Goal: Task Accomplishment & Management: Complete application form

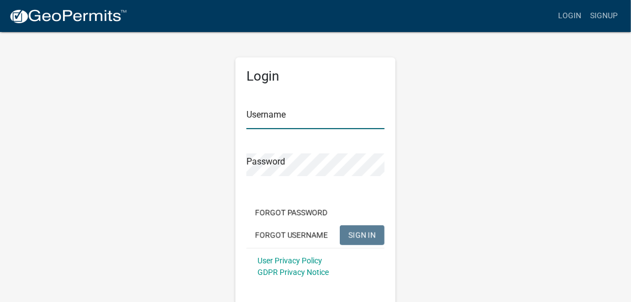
type input "[PERSON_NAME]"
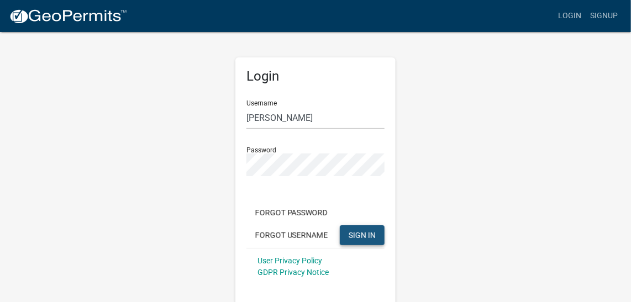
click at [352, 240] on button "SIGN IN" at bounding box center [362, 235] width 45 height 20
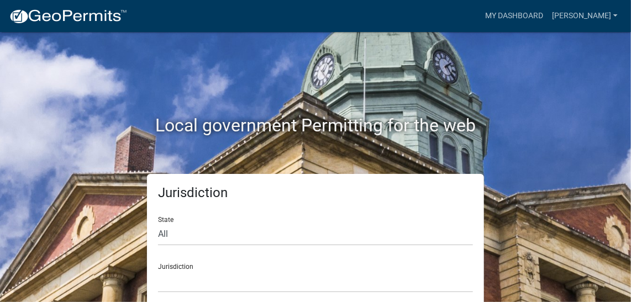
scroll to position [10, 0]
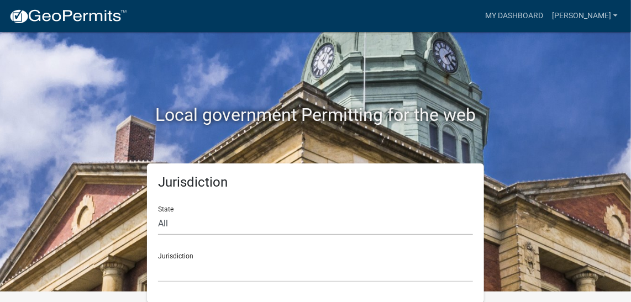
click at [172, 220] on select "All [US_STATE] [US_STATE] [US_STATE] [US_STATE] [US_STATE] [US_STATE] [US_STATE…" at bounding box center [315, 224] width 315 height 23
select select "[US_STATE]"
click at [158, 213] on select "All [US_STATE] [US_STATE] [US_STATE] [US_STATE] [US_STATE] [US_STATE] [US_STATE…" at bounding box center [315, 224] width 315 height 23
click at [307, 250] on div "Jurisdiction City of [GEOGRAPHIC_DATA], [US_STATE] City of [GEOGRAPHIC_DATA], […" at bounding box center [315, 263] width 315 height 38
click at [180, 255] on div "Jurisdiction City of [GEOGRAPHIC_DATA], [US_STATE] City of [GEOGRAPHIC_DATA], […" at bounding box center [315, 263] width 315 height 38
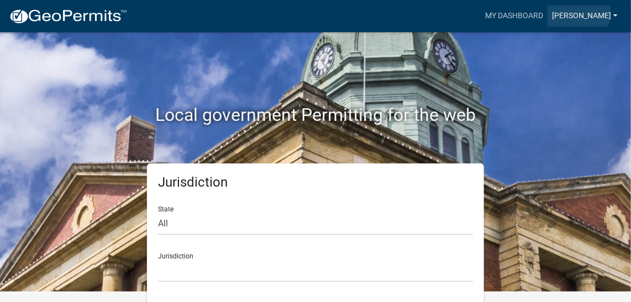
click at [616, 12] on link "[PERSON_NAME]" at bounding box center [585, 16] width 75 height 21
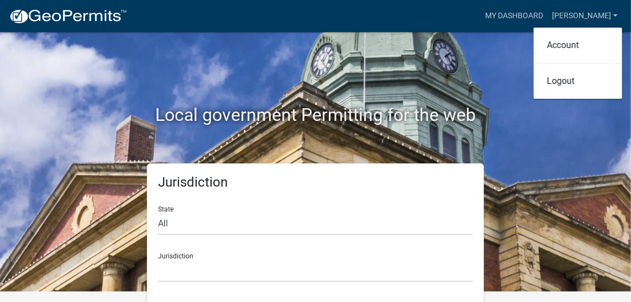
click at [443, 65] on div "Local government Permitting for the web" at bounding box center [315, 92] width 530 height 141
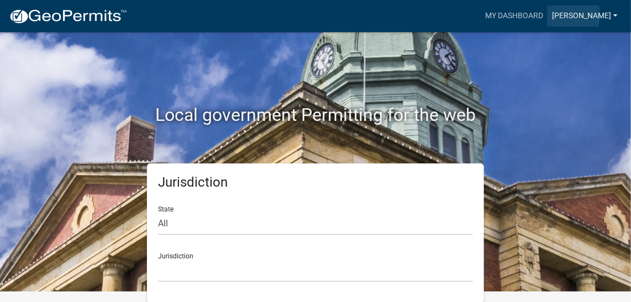
click at [606, 15] on link "[PERSON_NAME]" at bounding box center [585, 16] width 75 height 21
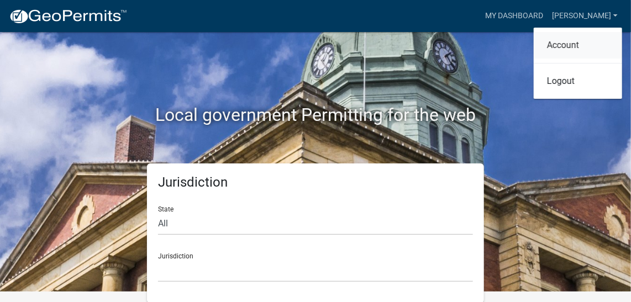
click at [566, 46] on link "Account" at bounding box center [578, 45] width 88 height 27
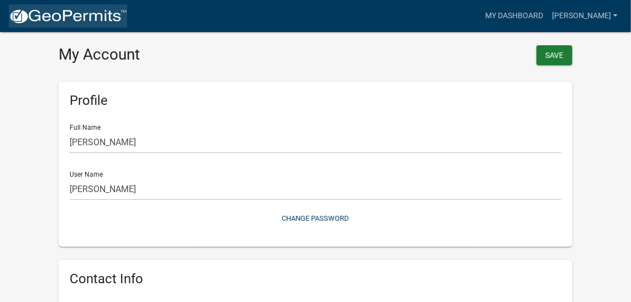
click at [77, 14] on img at bounding box center [68, 16] width 118 height 17
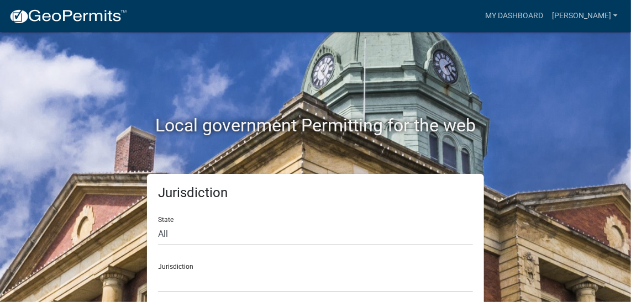
scroll to position [10, 0]
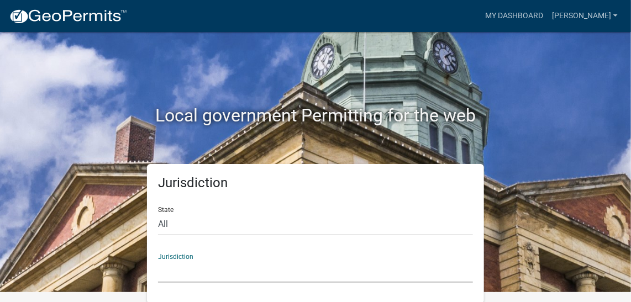
click at [217, 262] on select "[GEOGRAPHIC_DATA], [US_STATE] [GEOGRAPHIC_DATA], [US_STATE][PERSON_NAME][GEOGRA…" at bounding box center [315, 271] width 315 height 23
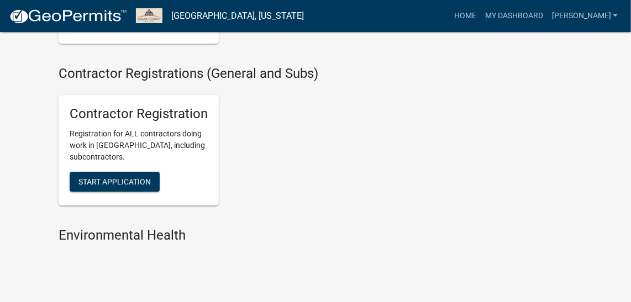
scroll to position [984, 0]
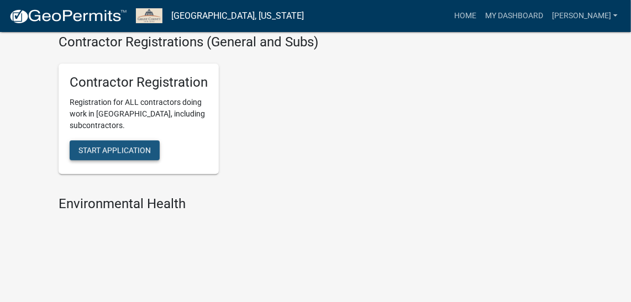
click at [122, 148] on span "Start Application" at bounding box center [114, 150] width 72 height 9
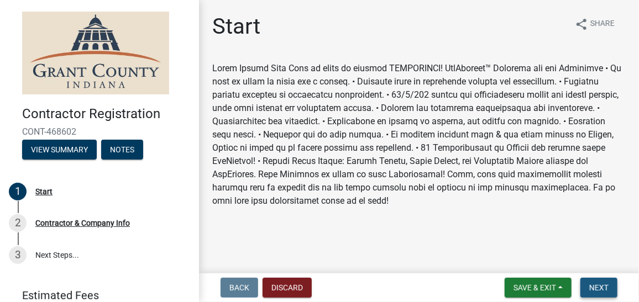
click at [602, 285] on span "Next" at bounding box center [598, 287] width 19 height 9
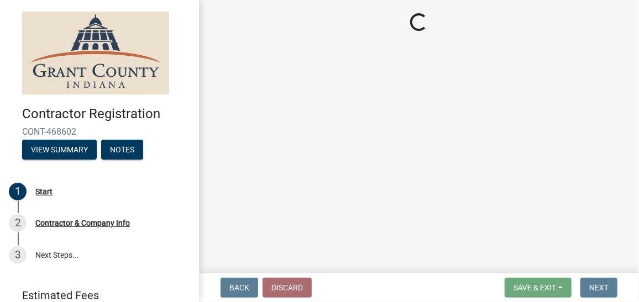
select select "IN"
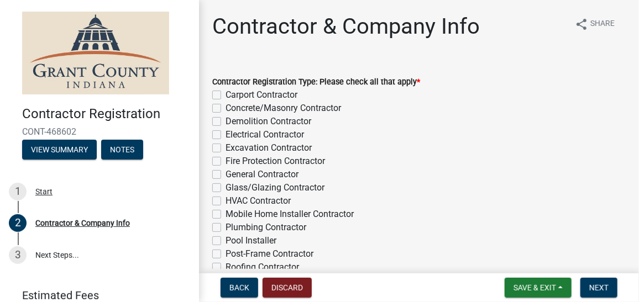
scroll to position [91, 0]
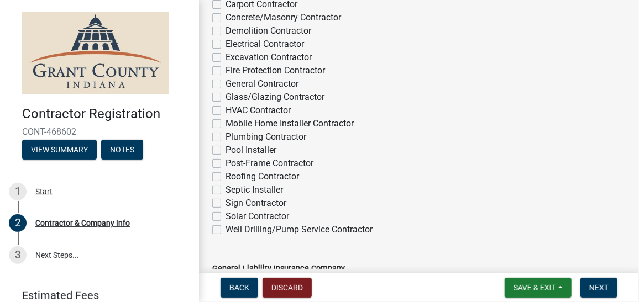
click at [225, 125] on label "Mobile Home Installer Contractor" at bounding box center [289, 123] width 128 height 13
click at [225, 124] on input "Mobile Home Installer Contractor" at bounding box center [228, 120] width 7 height 7
checkbox input "true"
checkbox input "false"
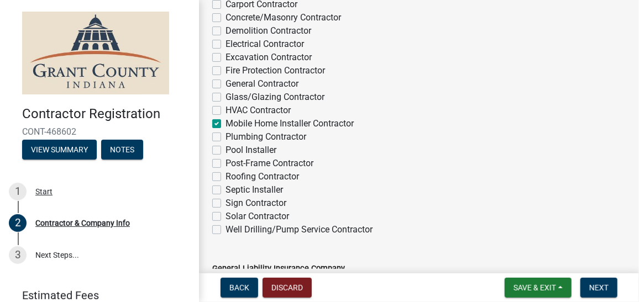
checkbox input "false"
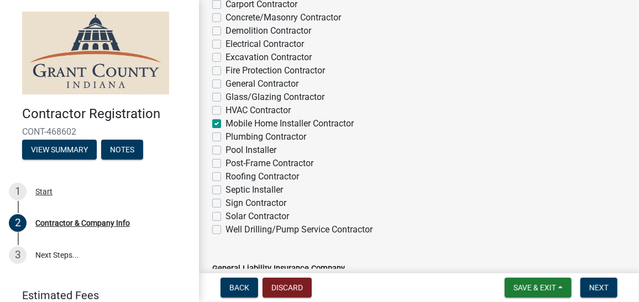
checkbox input "false"
checkbox input "true"
checkbox input "false"
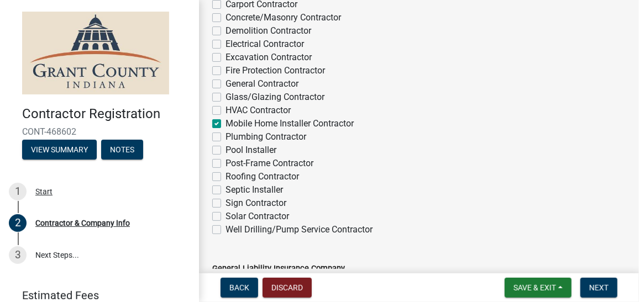
checkbox input "false"
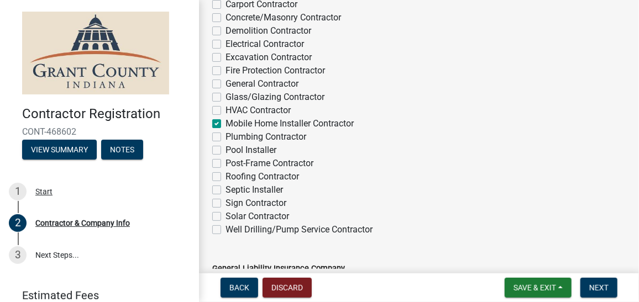
checkbox input "false"
click at [603, 285] on span "Next" at bounding box center [598, 287] width 19 height 9
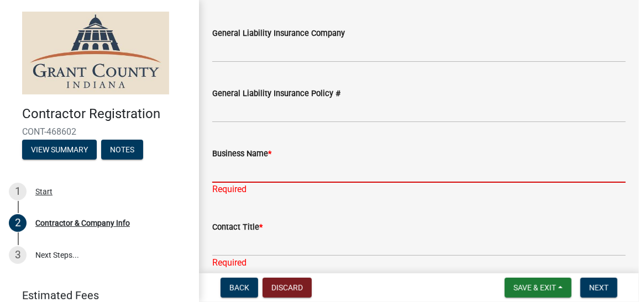
click at [253, 172] on input "Business Name *" at bounding box center [418, 171] width 413 height 23
type input "D & J MOBILE HOMES"
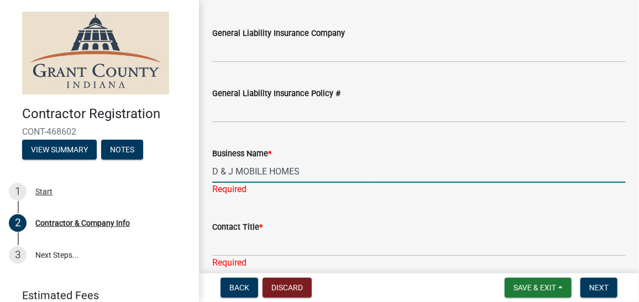
type input "[DOMAIN_NAME]"
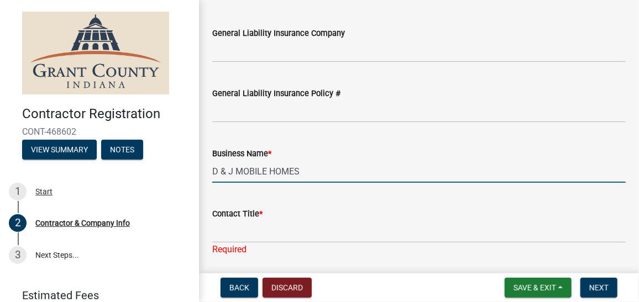
click at [266, 173] on input "D & J MOBILE HOMES" at bounding box center [418, 171] width 413 height 23
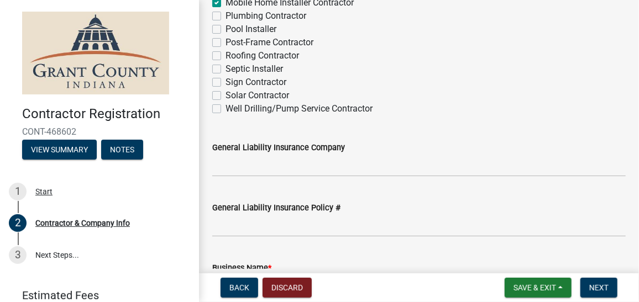
scroll to position [224, 0]
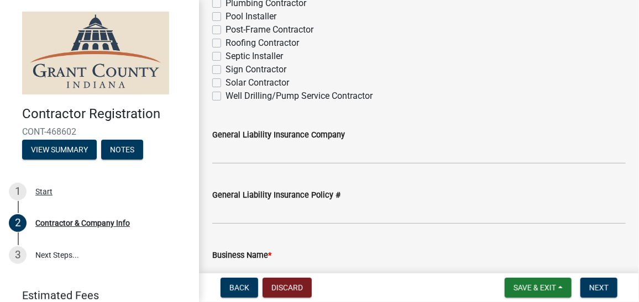
type input "D & J HOMES"
click at [246, 155] on input "General Liability Insurance Company" at bounding box center [418, 152] width 413 height 23
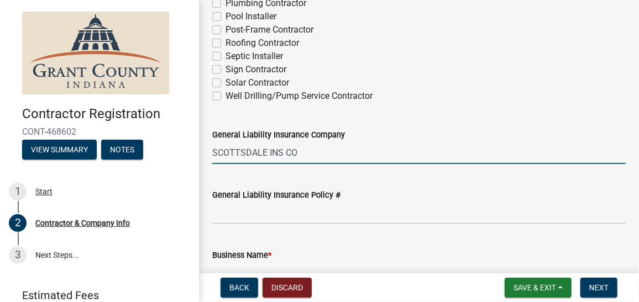
type input "SCOTTSDALE INS CO"
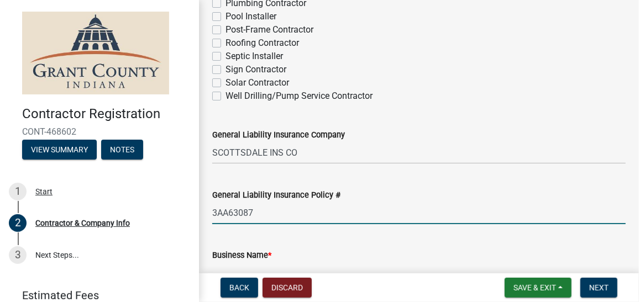
type input "3AA63087"
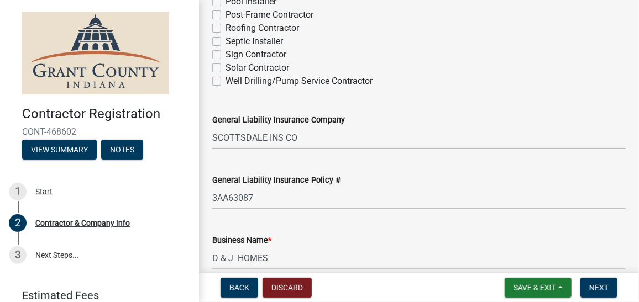
scroll to position [423, 0]
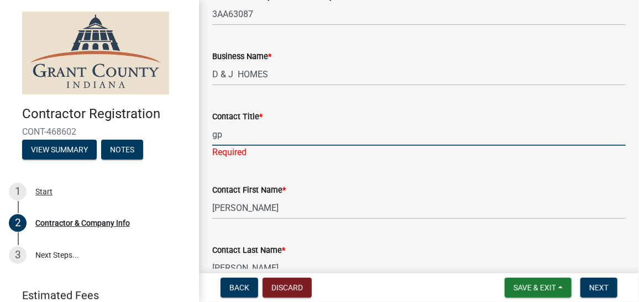
type input "g"
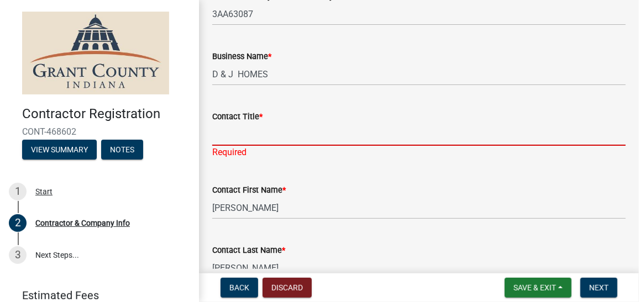
click at [246, 155] on div "Required" at bounding box center [418, 152] width 413 height 13
click at [245, 135] on input "Contact Title *" at bounding box center [418, 134] width 413 height 23
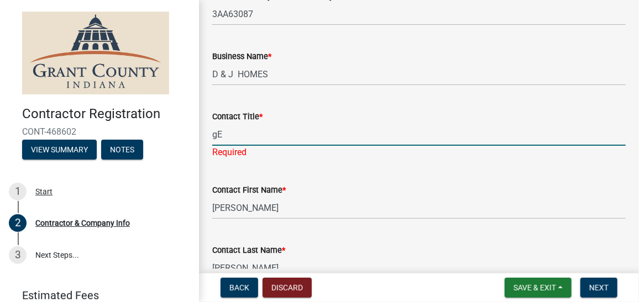
type input "g"
type input "General Partner"
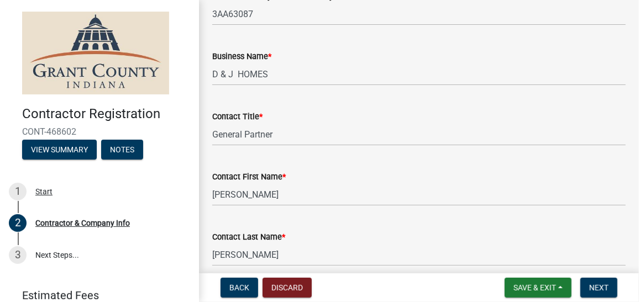
drag, startPoint x: 628, startPoint y: 97, endPoint x: 629, endPoint y: 122, distance: 25.4
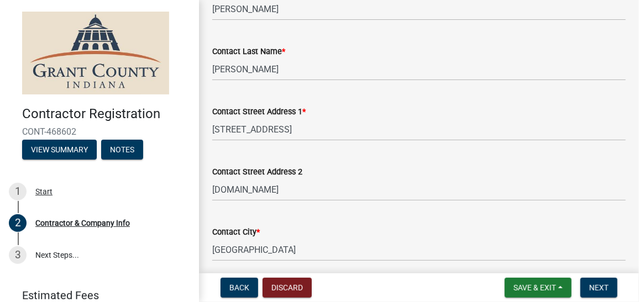
scroll to position [613, 0]
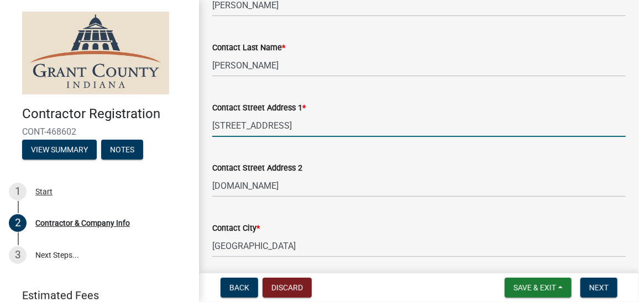
click at [276, 127] on input "[STREET_ADDRESS]" at bounding box center [418, 125] width 413 height 23
type input "4"
type input "[STREET_ADDRESS]"
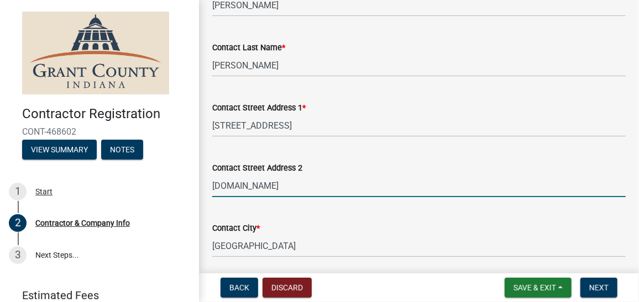
click at [271, 193] on input "[DOMAIN_NAME]" at bounding box center [418, 186] width 413 height 23
type input "d"
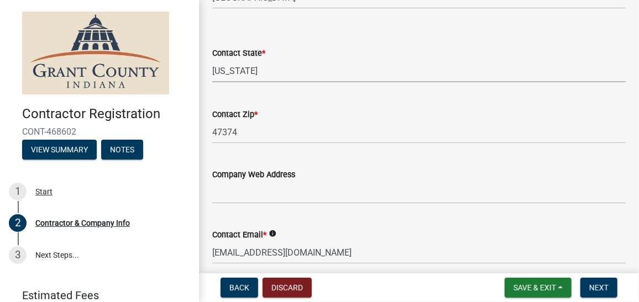
scroll to position [864, 0]
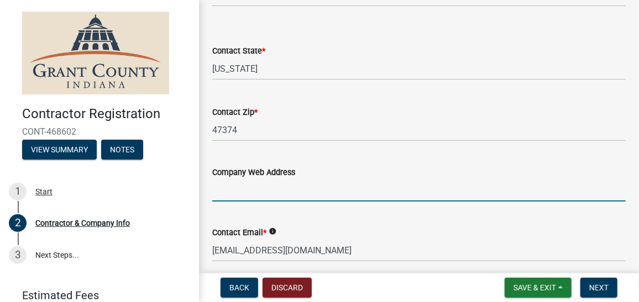
click at [293, 187] on input "Company Web Address" at bounding box center [418, 190] width 413 height 23
type input "[DOMAIN_NAME]"
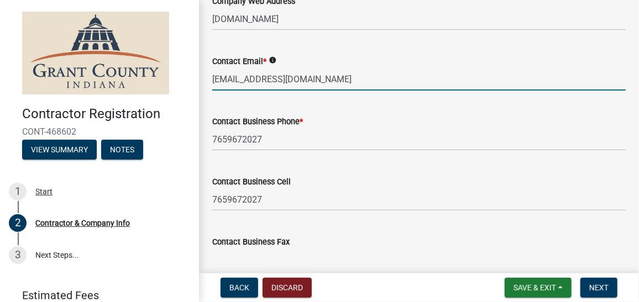
scroll to position [1047, 0]
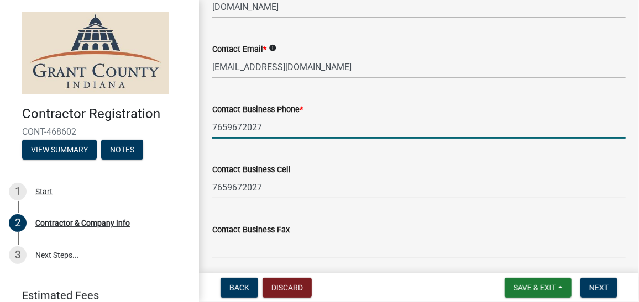
click at [273, 130] on input "7659672027" at bounding box center [418, 127] width 413 height 23
type input "[PHONE_NUMBER]"
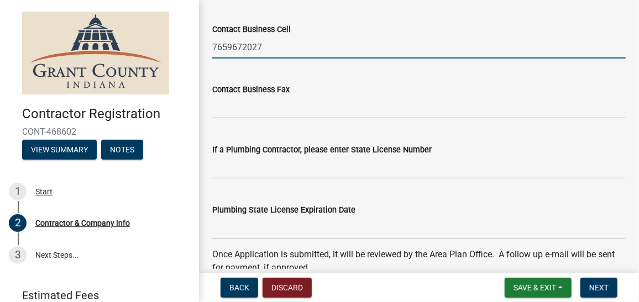
scroll to position [1198, 0]
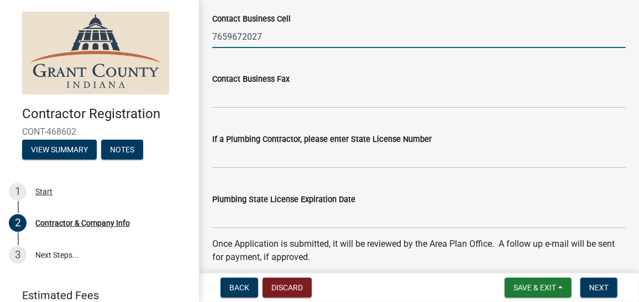
click at [227, 35] on input "7659672027" at bounding box center [418, 36] width 413 height 23
click at [244, 34] on input "765-9672027" at bounding box center [418, 36] width 413 height 23
type input "[PHONE_NUMBER]"
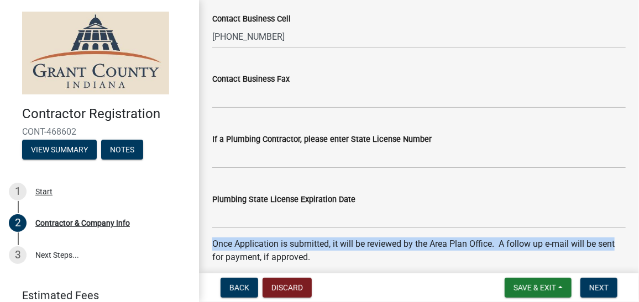
drag, startPoint x: 630, startPoint y: 223, endPoint x: 633, endPoint y: 239, distance: 16.8
click at [633, 239] on main "Contractor & Company Info share Share Contractor Registration Type: Please chec…" at bounding box center [419, 134] width 440 height 269
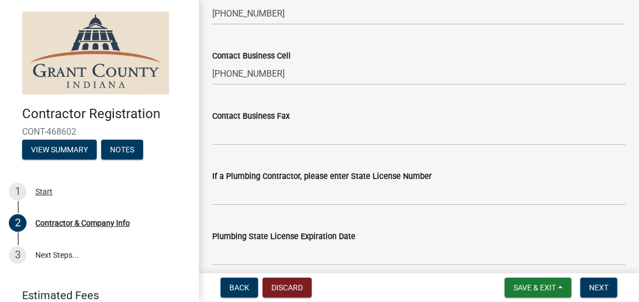
scroll to position [1216, 0]
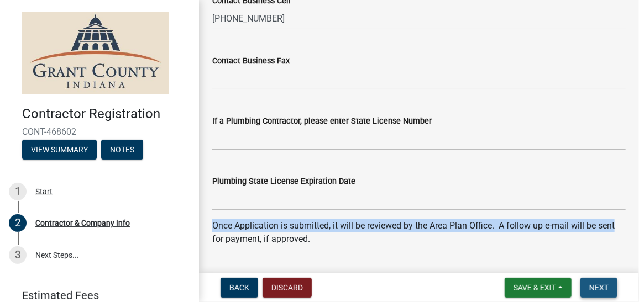
click at [603, 288] on span "Next" at bounding box center [598, 287] width 19 height 9
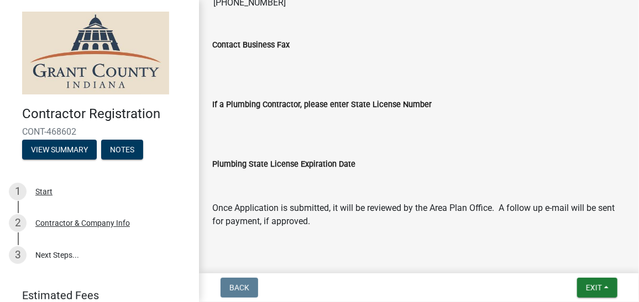
scroll to position [1080, 0]
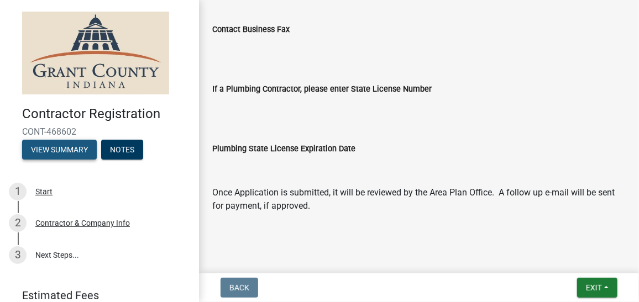
click at [71, 148] on button "View Summary" at bounding box center [59, 150] width 75 height 20
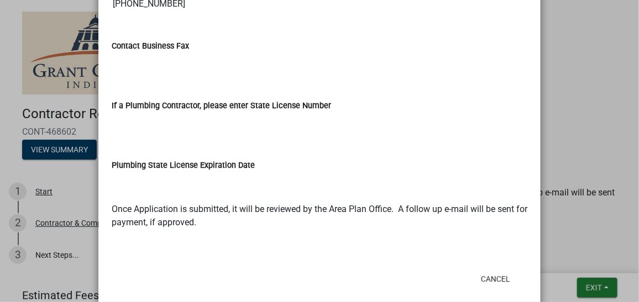
scroll to position [0, 0]
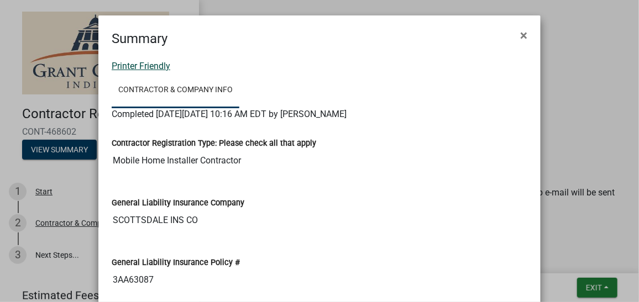
click at [156, 62] on link "Printer Friendly" at bounding box center [141, 66] width 59 height 10
